Goal: Ask a question

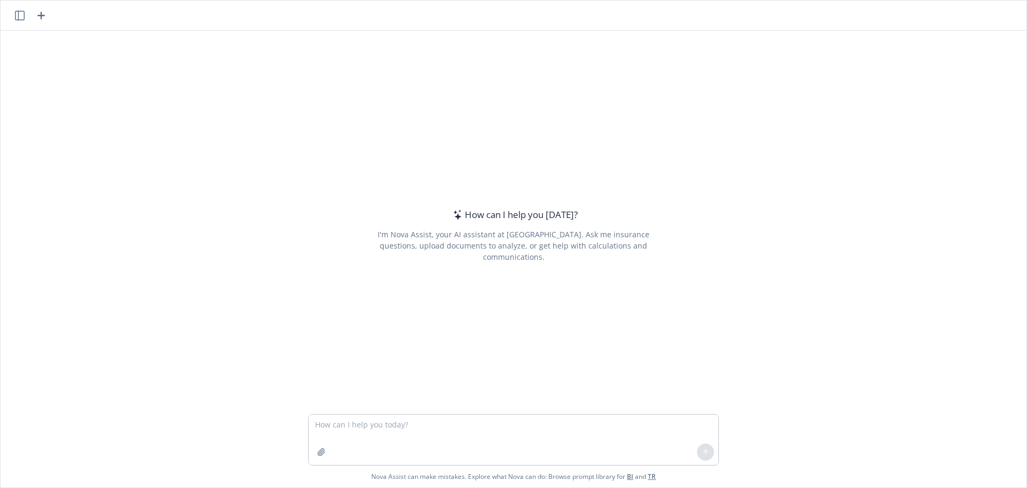
click at [475, 416] on textarea at bounding box center [514, 439] width 410 height 50
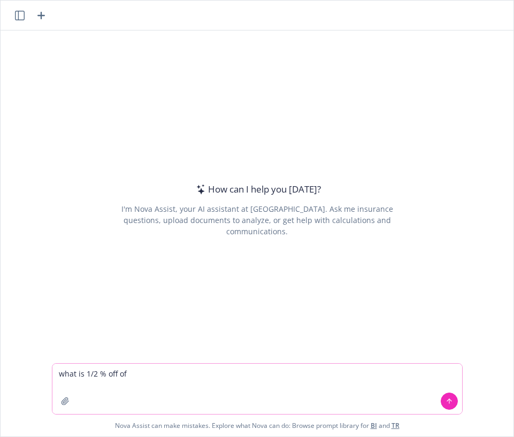
click at [154, 386] on textarea "what is 1/2 % off of" at bounding box center [257, 389] width 410 height 50
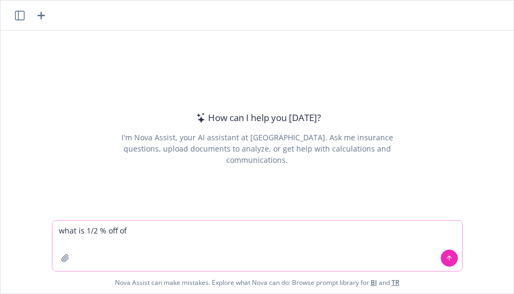
click at [202, 240] on textarea "what is 1/2 % off of" at bounding box center [257, 245] width 410 height 50
click at [200, 240] on textarea "what is 1/2 % off of" at bounding box center [257, 245] width 410 height 50
type textarea "what is 1/2 % off of $7,320,642"
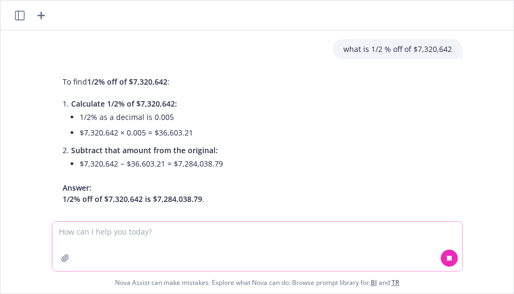
scroll to position [13, 0]
